Goal: Task Accomplishment & Management: Manage account settings

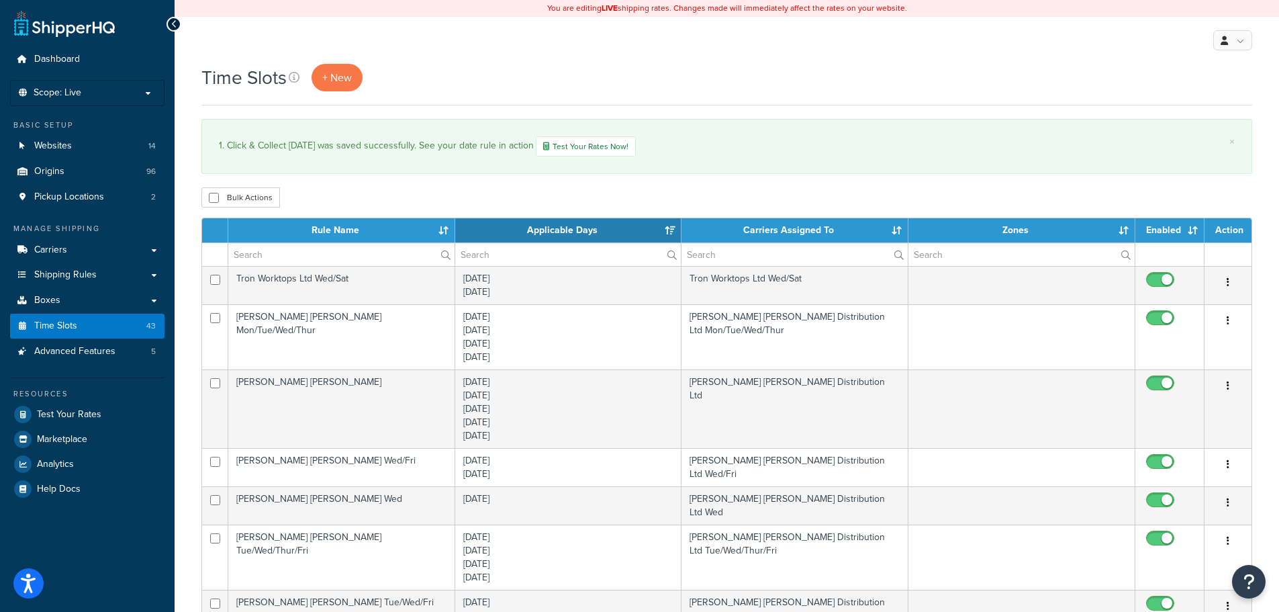
select select "15"
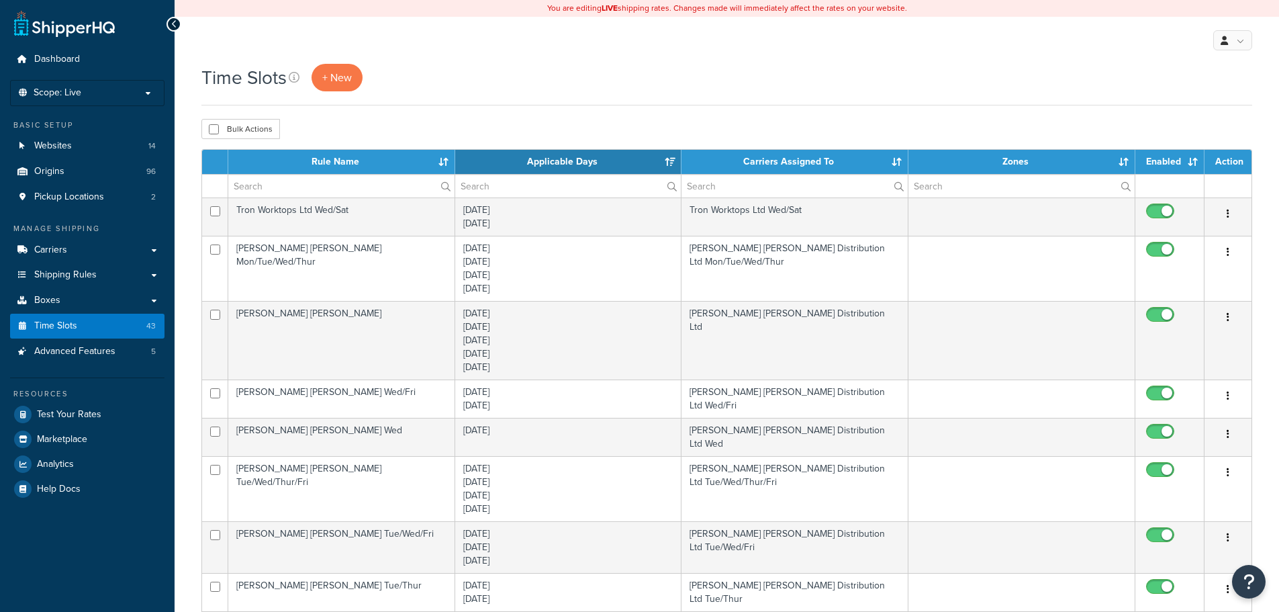
select select "15"
click at [104, 241] on link "Carriers" at bounding box center [87, 250] width 154 height 25
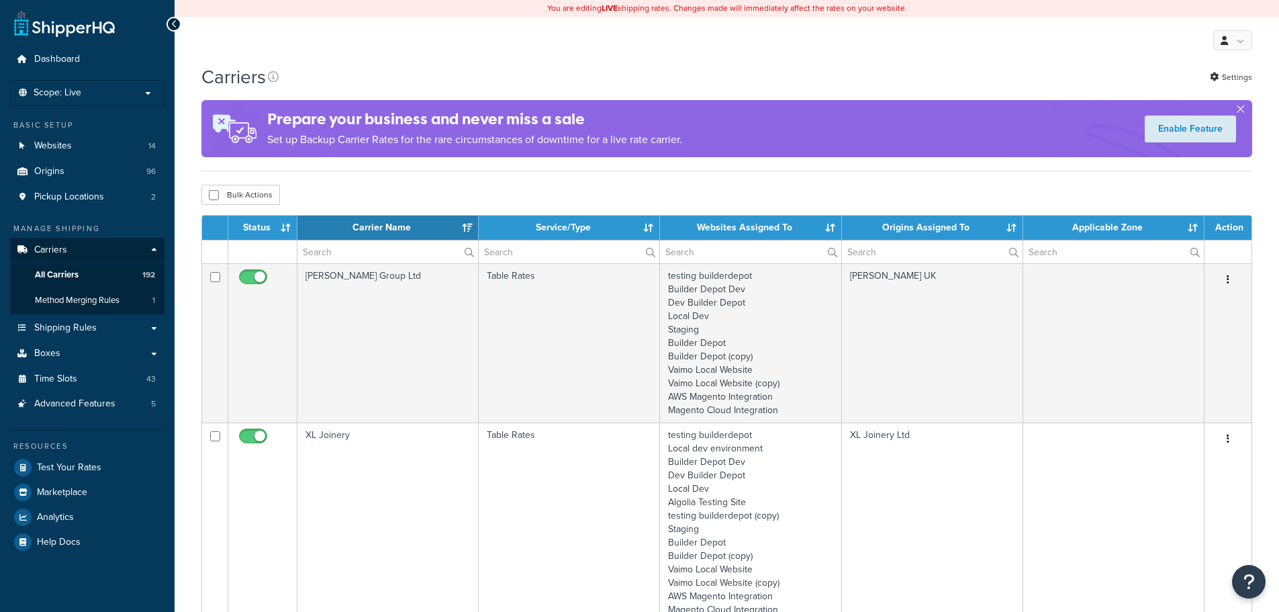
select select "15"
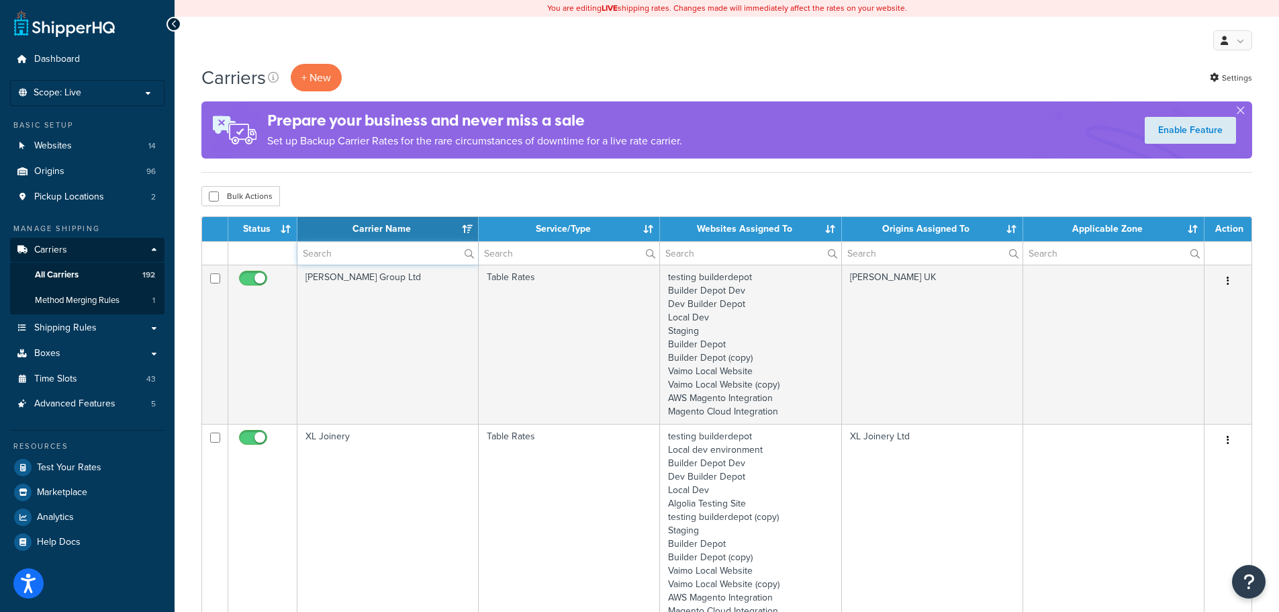
click at [343, 253] on input "text" at bounding box center [387, 253] width 181 height 23
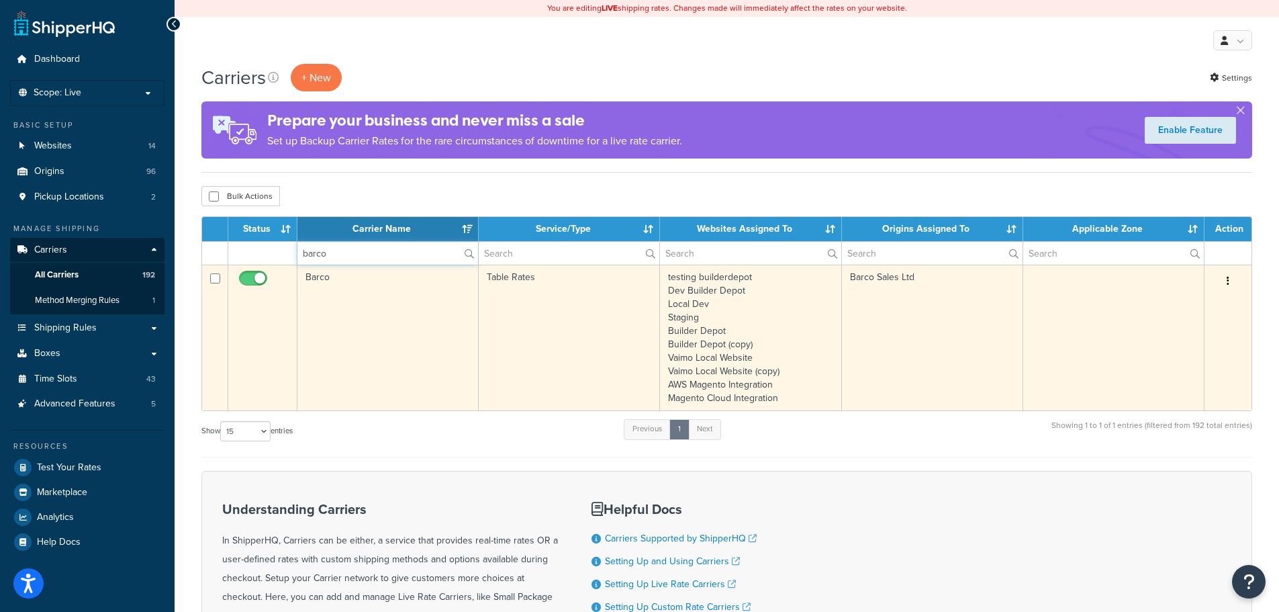
type input "barco"
click at [508, 355] on td "Table Rates" at bounding box center [569, 338] width 181 height 146
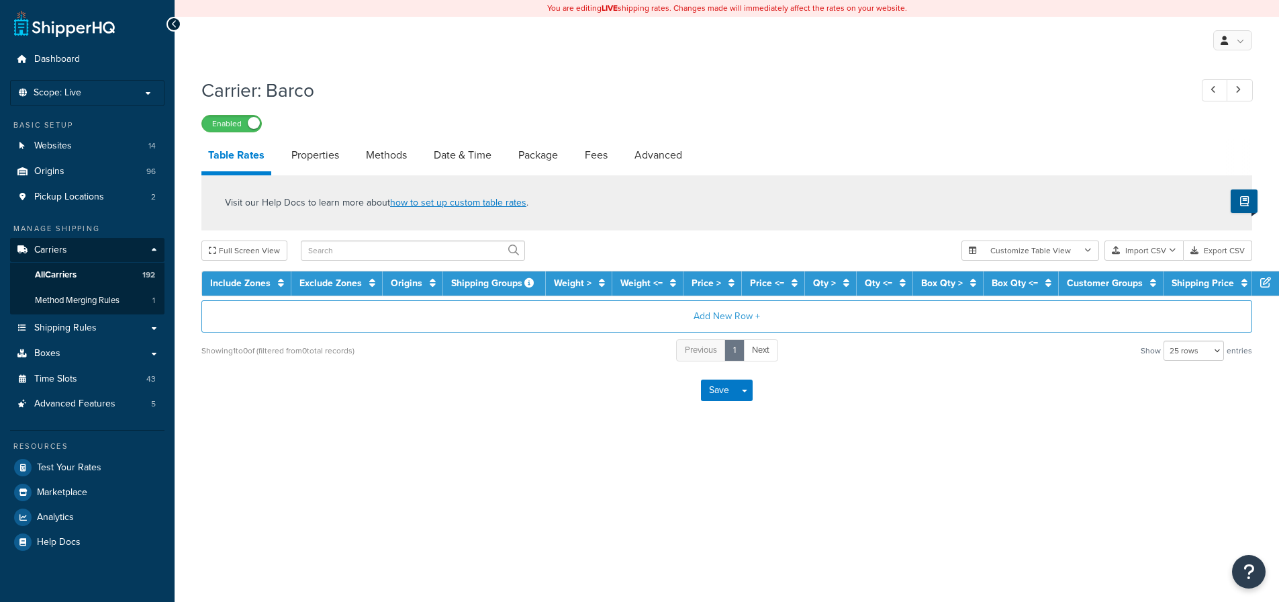
select select "25"
